Goal: Navigation & Orientation: Find specific page/section

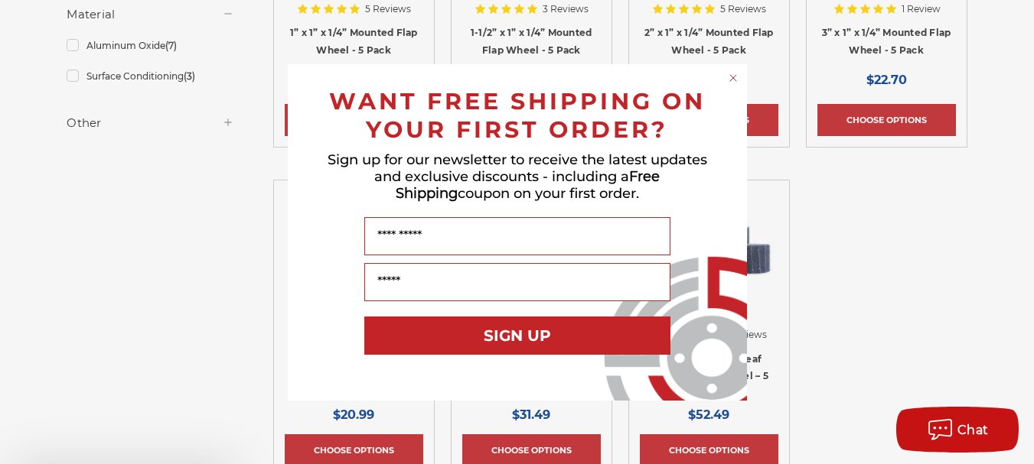
scroll to position [554, 0]
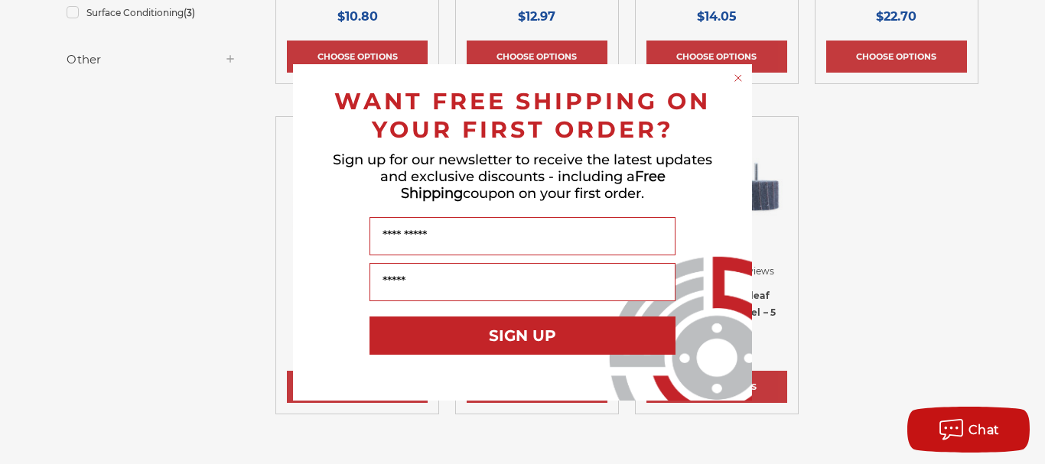
drag, startPoint x: 1041, startPoint y: 66, endPoint x: 1044, endPoint y: 118, distance: 52.2
click at [734, 79] on circle "Close dialog" at bounding box center [739, 77] width 15 height 15
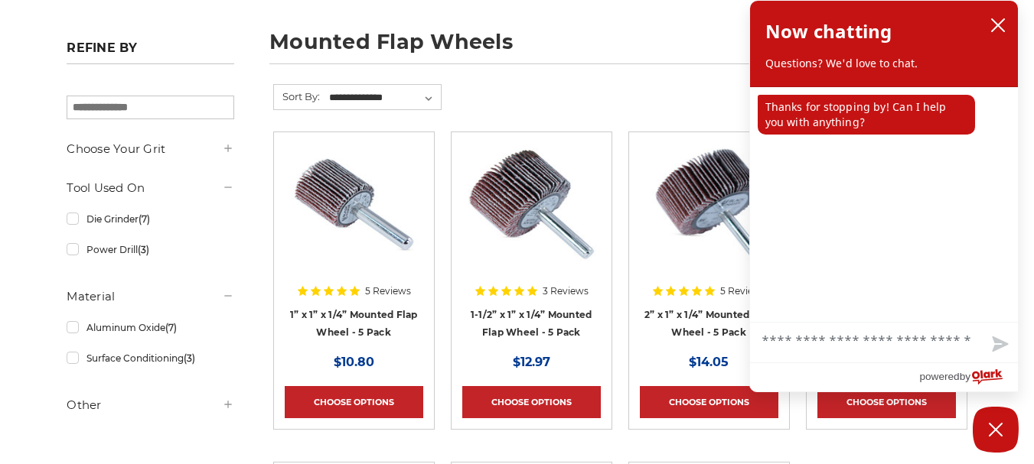
scroll to position [204, 0]
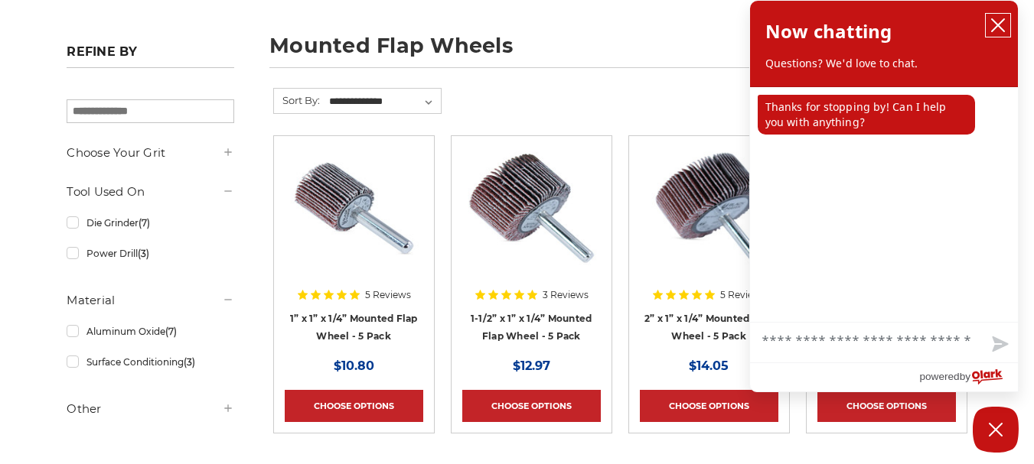
click at [1006, 28] on button "close chatbox" at bounding box center [998, 25] width 24 height 23
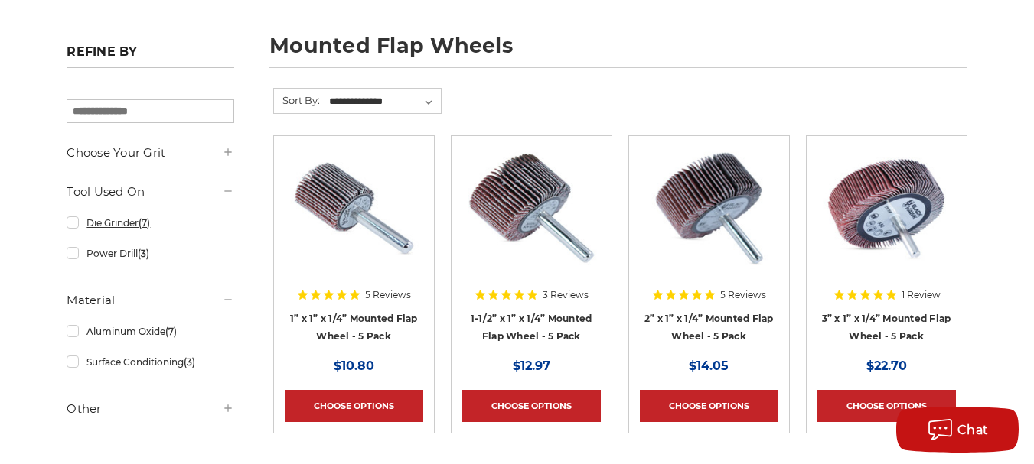
click at [112, 223] on link "Die Grinder (7)" at bounding box center [150, 223] width 167 height 27
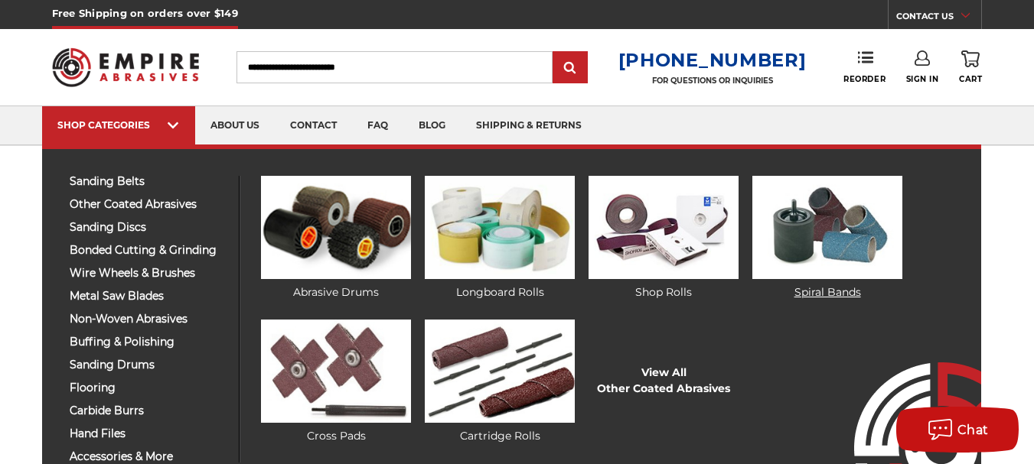
click at [813, 253] on img at bounding box center [827, 227] width 150 height 103
